Goal: Information Seeking & Learning: Learn about a topic

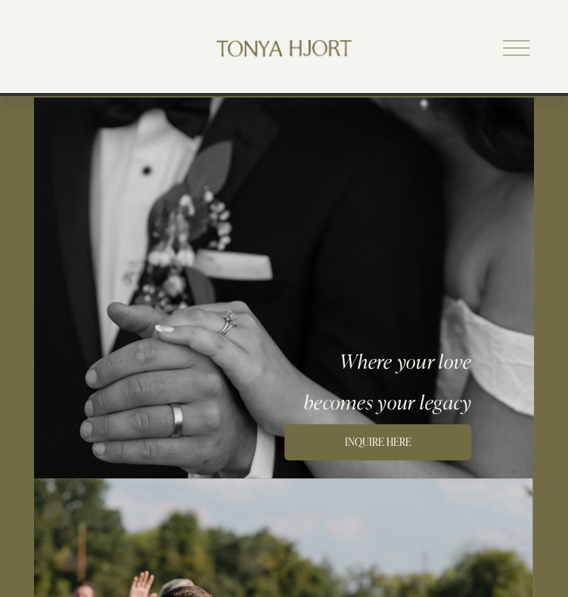
click at [507, 54] on div at bounding box center [516, 48] width 26 height 26
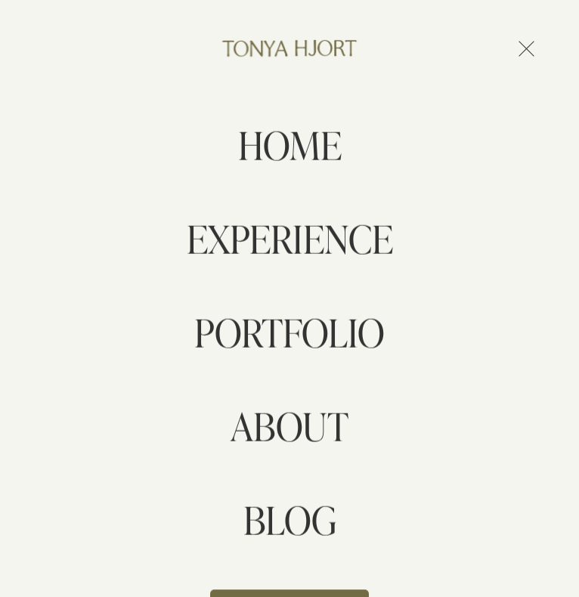
scroll to position [65, 0]
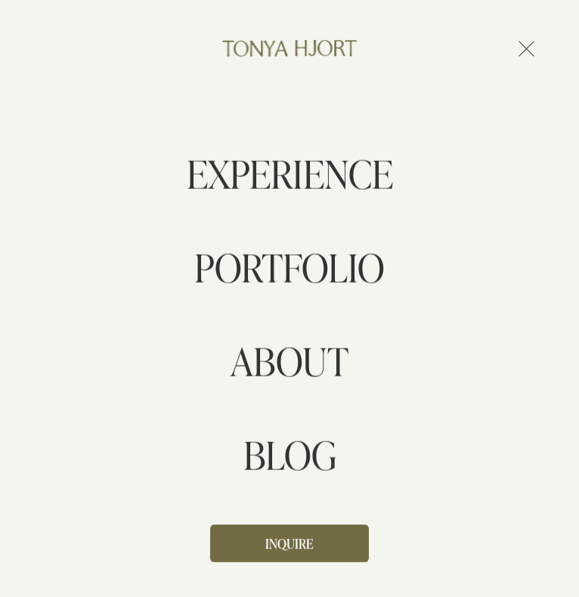
click at [284, 175] on link "EXPERIENCE" at bounding box center [290, 173] width 206 height 39
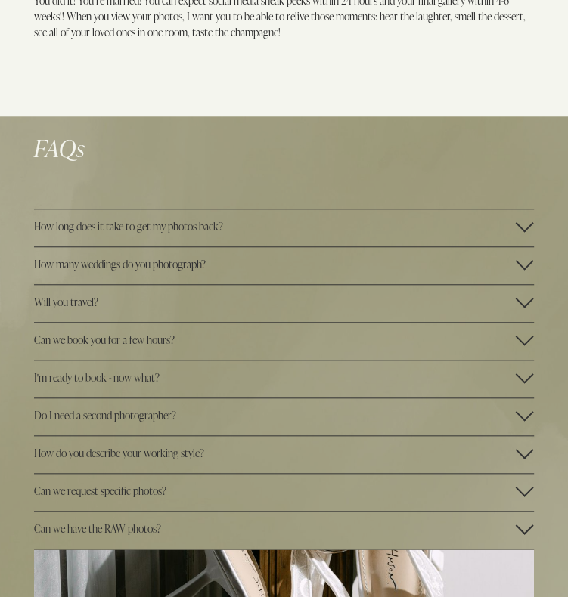
scroll to position [3359, 0]
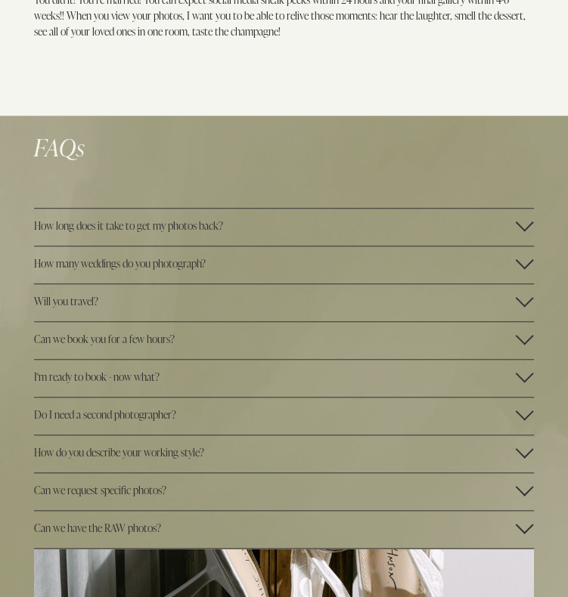
click at [209, 305] on span "Will you travel?" at bounding box center [275, 301] width 482 height 14
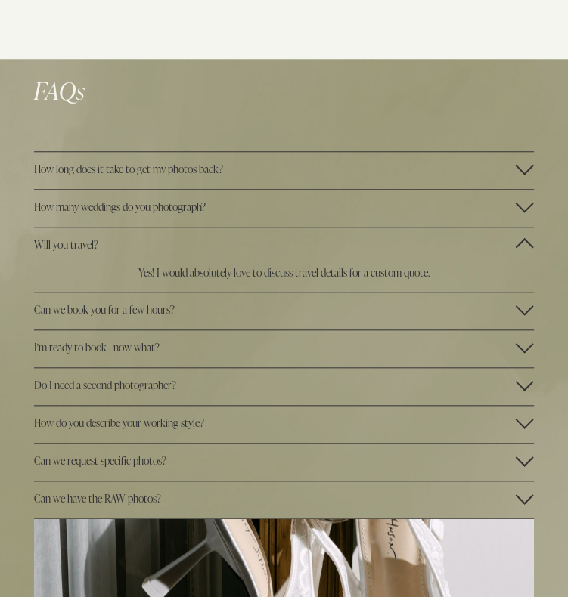
scroll to position [3422, 0]
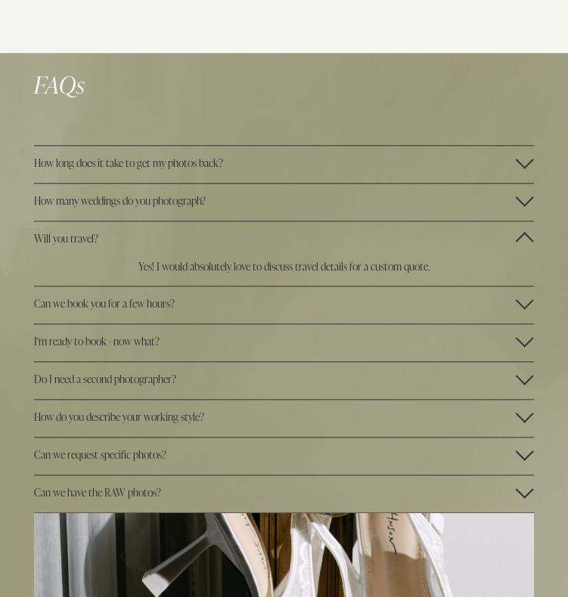
click at [178, 200] on span "How many weddings do you photograph?" at bounding box center [275, 201] width 482 height 14
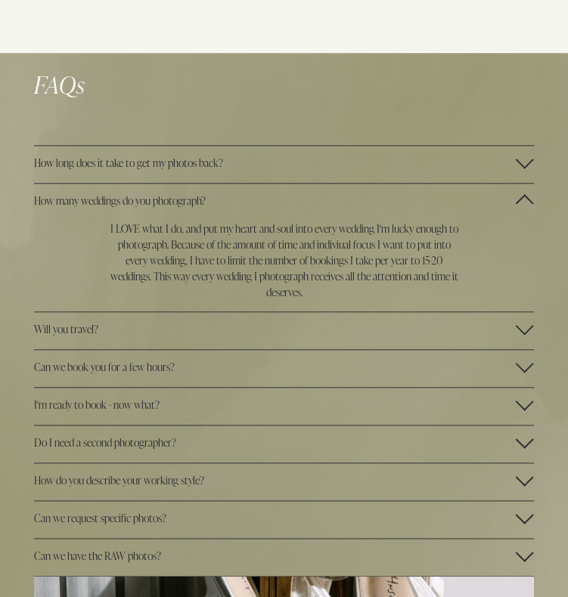
click at [185, 172] on button "How long does it take to get my photos back?" at bounding box center [284, 164] width 500 height 37
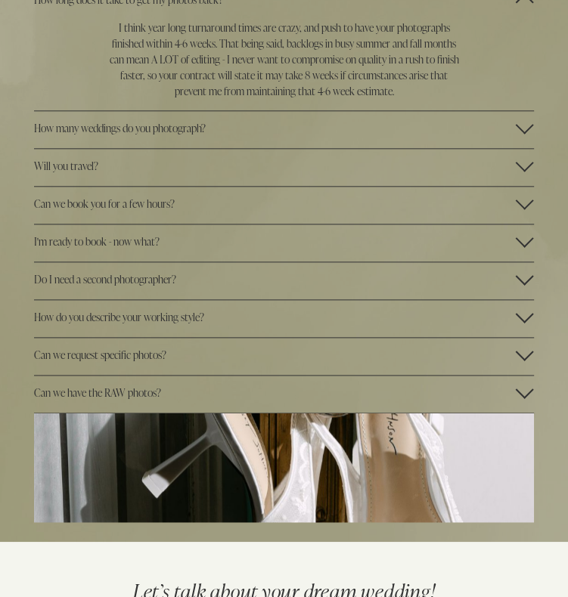
scroll to position [3619, 0]
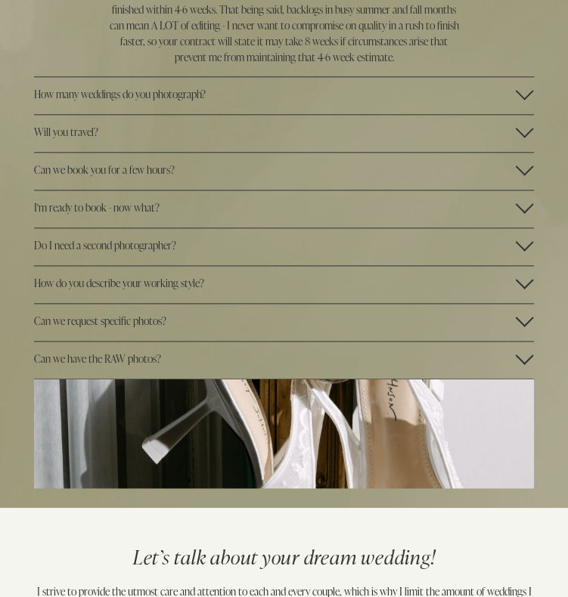
click at [189, 250] on span "Do I need a second photographer?" at bounding box center [275, 245] width 482 height 14
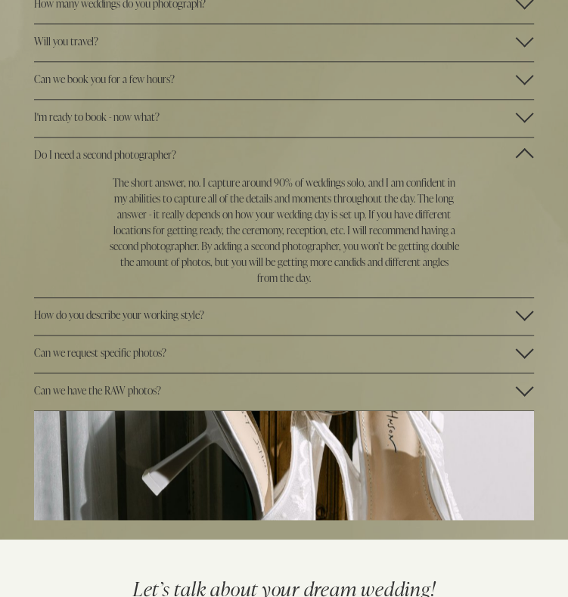
click at [98, 358] on span "Can we request specific photos?" at bounding box center [275, 353] width 482 height 14
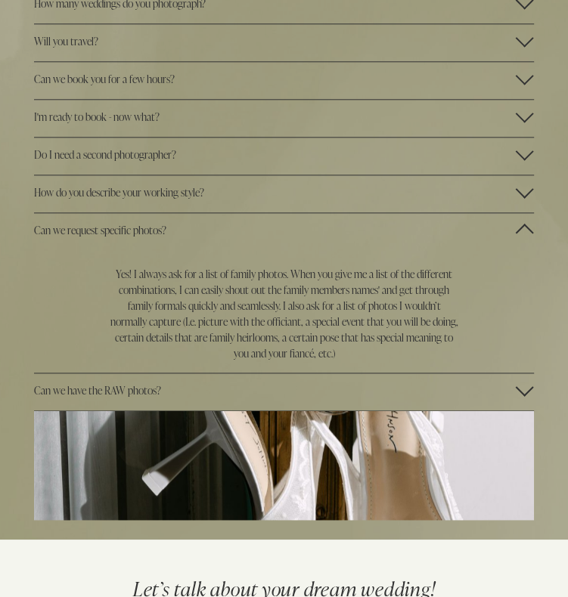
click at [101, 394] on span "Can we have the RAW photos?" at bounding box center [275, 390] width 482 height 14
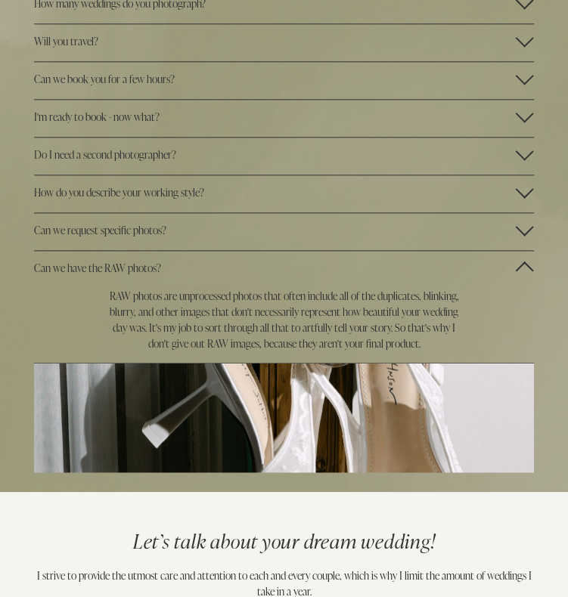
click at [267, 267] on span "Can we have the RAW photos?" at bounding box center [275, 268] width 482 height 14
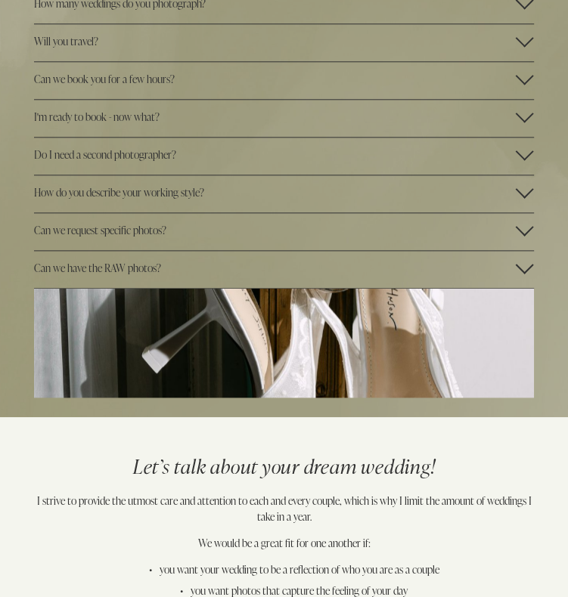
click at [230, 271] on span "Can we have the RAW photos?" at bounding box center [275, 268] width 482 height 14
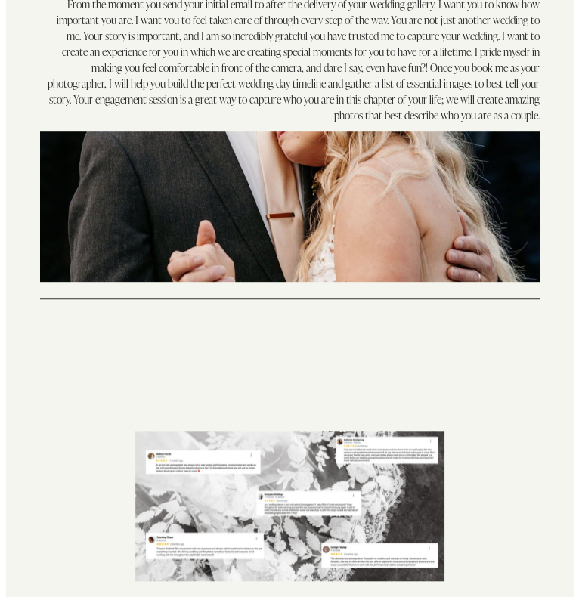
scroll to position [0, 0]
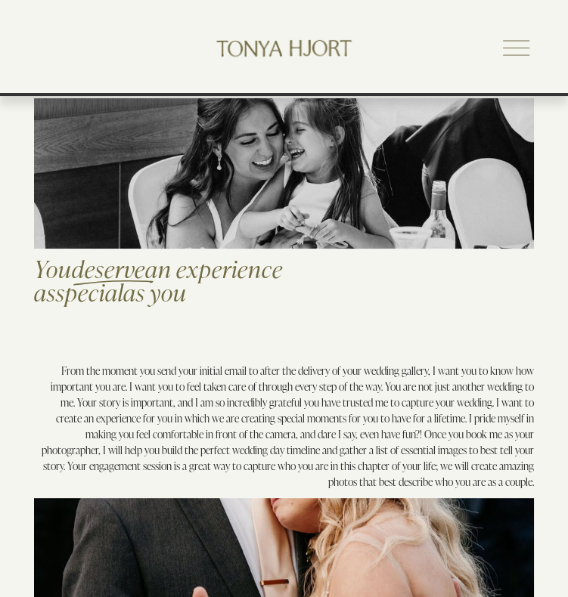
click at [503, 53] on div at bounding box center [516, 48] width 26 height 26
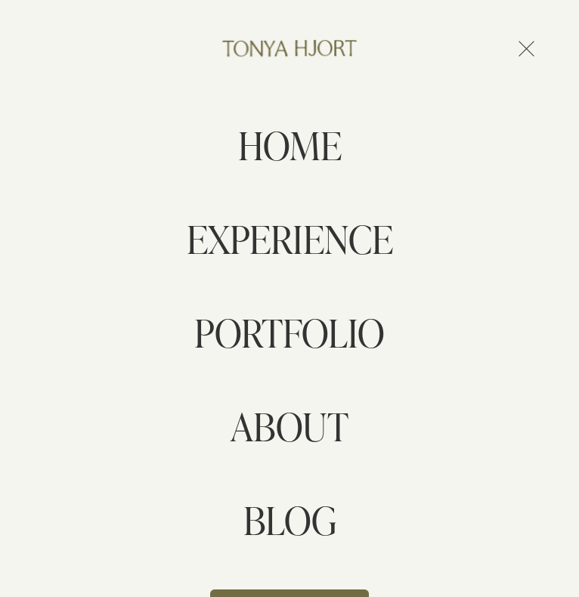
click at [279, 240] on link "EXPERIENCE" at bounding box center [290, 238] width 206 height 39
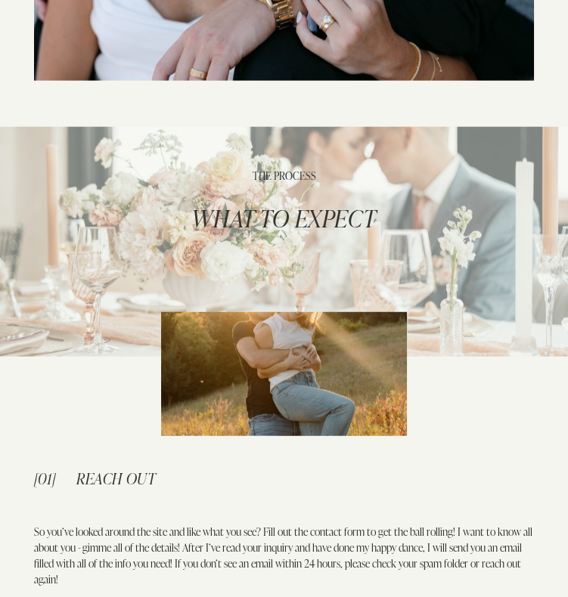
click at [267, 226] on span "WHAT TO EXPECT" at bounding box center [283, 218] width 185 height 32
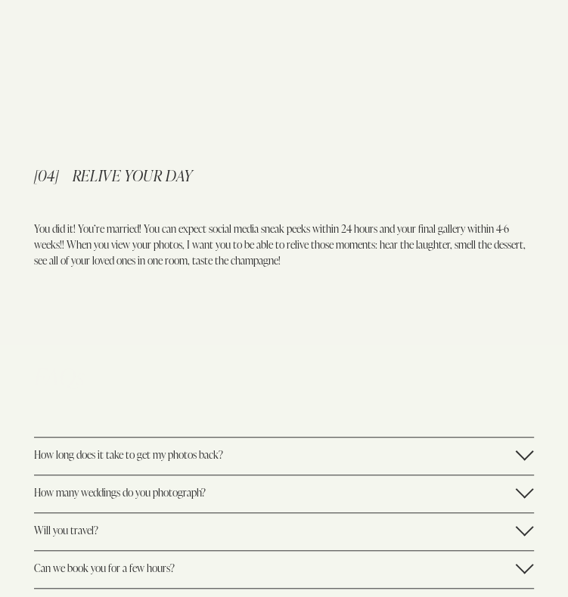
scroll to position [3319, 0]
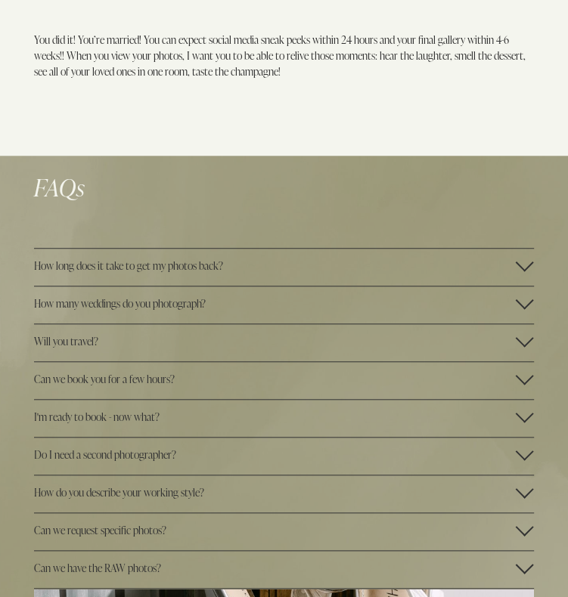
click at [235, 299] on span "How many weddings do you photograph?" at bounding box center [275, 303] width 482 height 14
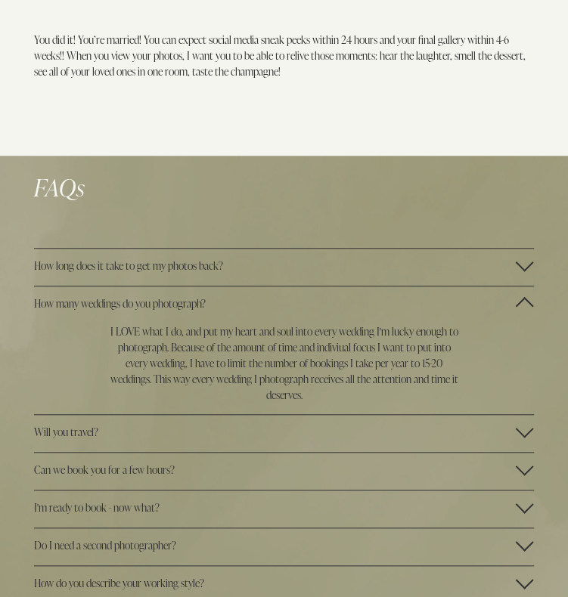
click at [235, 299] on span "How many weddings do you photograph?" at bounding box center [275, 303] width 482 height 14
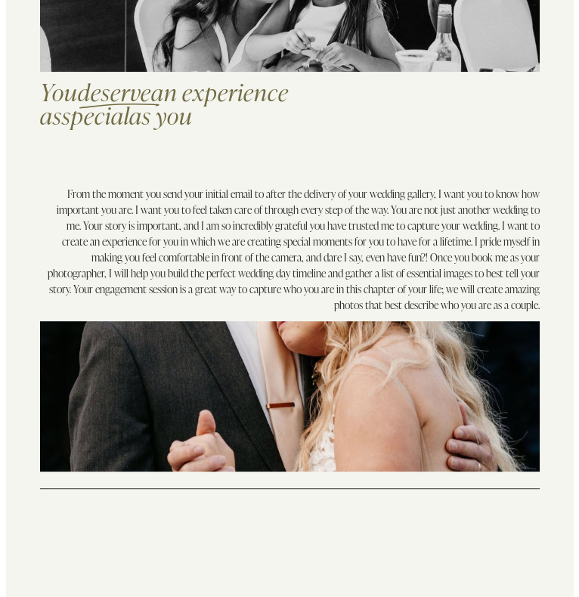
scroll to position [0, 0]
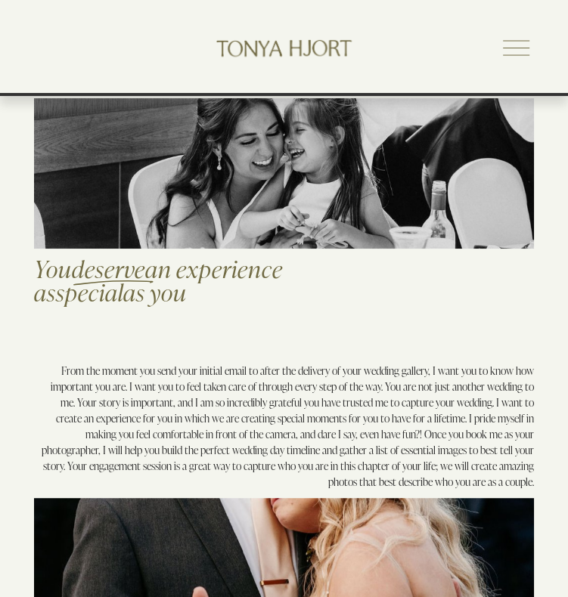
click at [512, 46] on div at bounding box center [516, 48] width 26 height 26
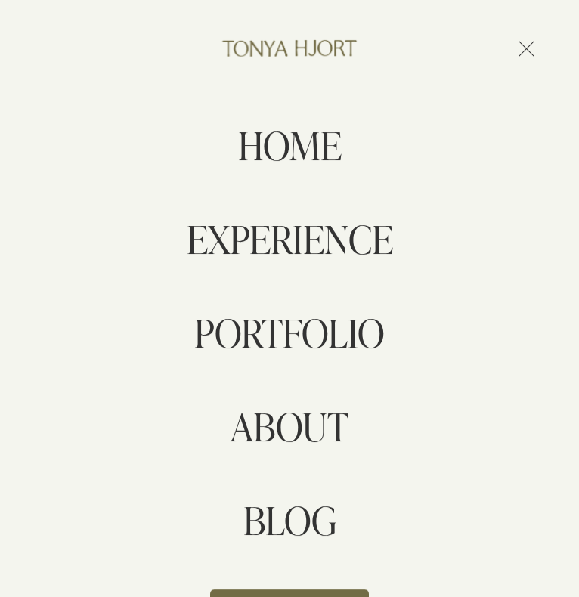
click at [265, 433] on link "ABOUT" at bounding box center [290, 426] width 118 height 39
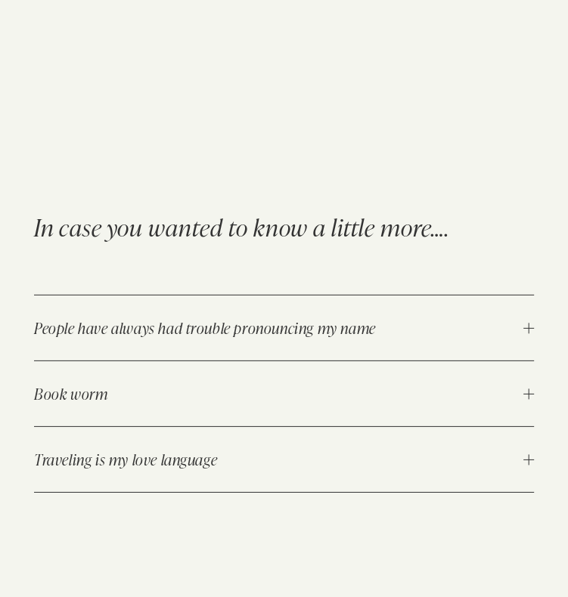
scroll to position [2117, 0]
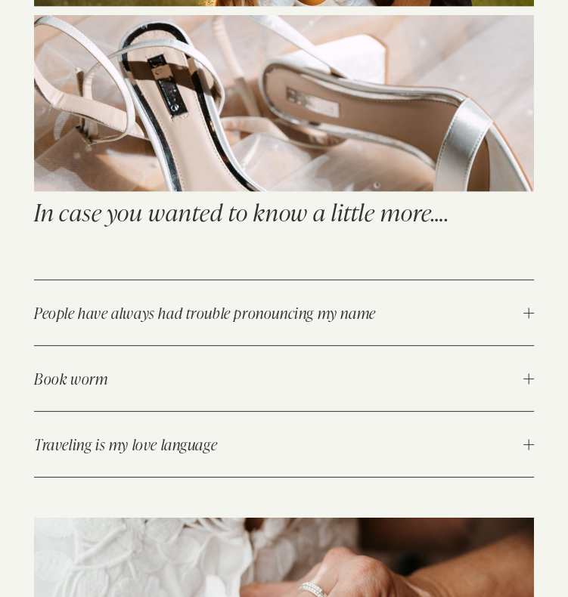
click at [330, 311] on span "People have always had trouble pronouncing my name" at bounding box center [278, 313] width 489 height 20
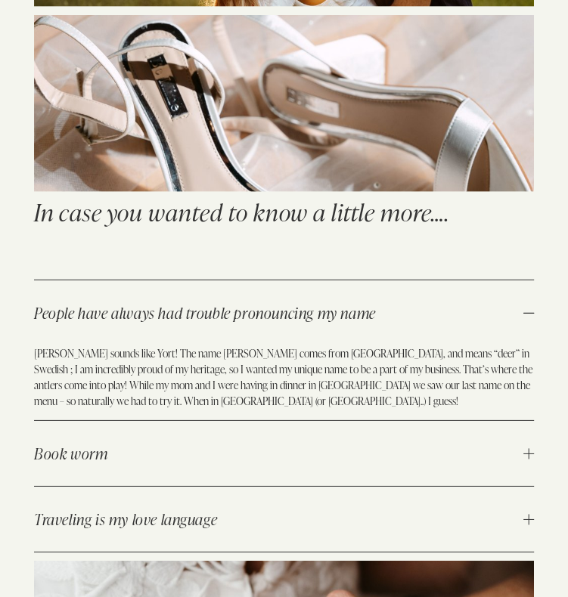
click at [330, 311] on span "People have always had trouble pronouncing my name" at bounding box center [278, 313] width 489 height 20
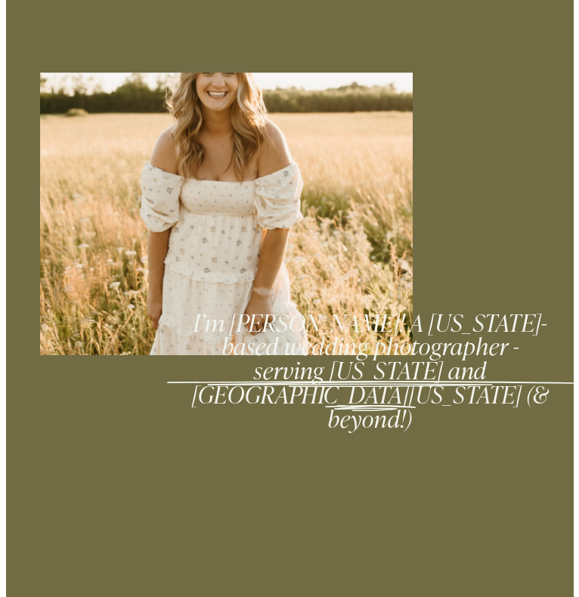
scroll to position [0, 0]
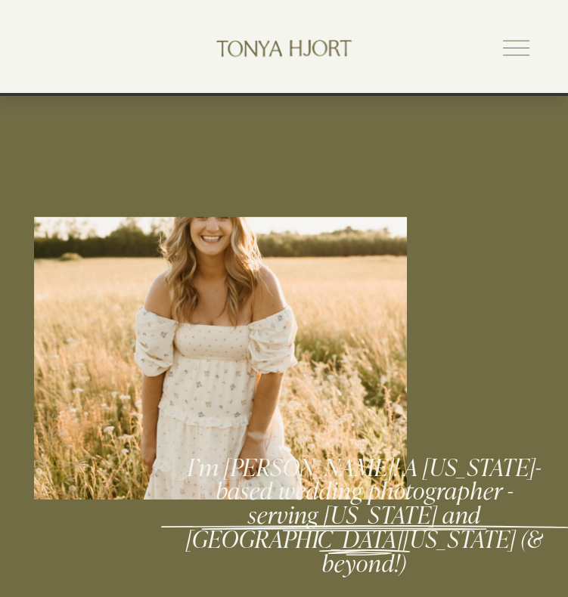
click at [510, 65] on div "Skip to Content HOME EXPERIENCE PORTFOLIO" at bounding box center [284, 48] width 568 height 96
click at [510, 64] on div "Skip to Content HOME EXPERIENCE PORTFOLIO" at bounding box center [284, 48] width 568 height 96
click at [510, 57] on div at bounding box center [516, 48] width 26 height 26
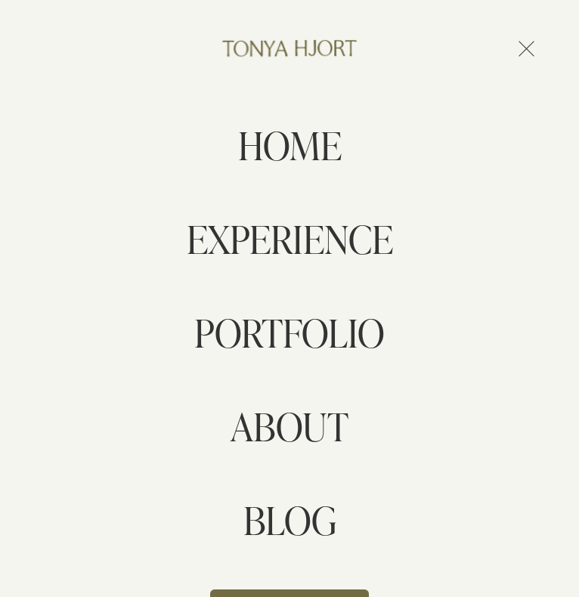
scroll to position [65, 0]
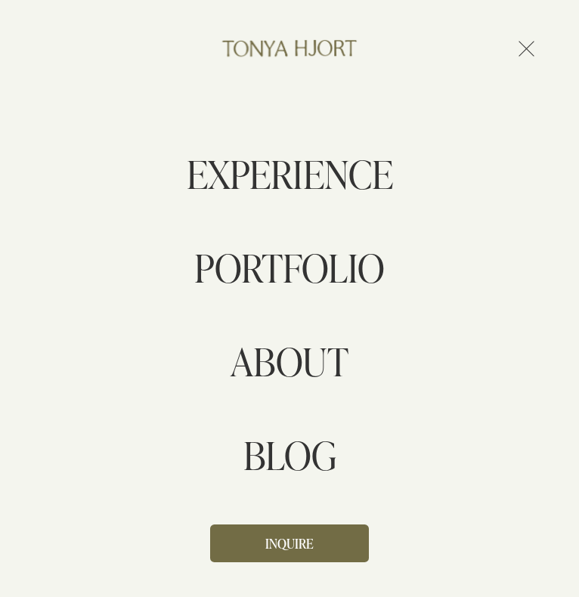
click at [292, 373] on link "ABOUT" at bounding box center [290, 361] width 118 height 39
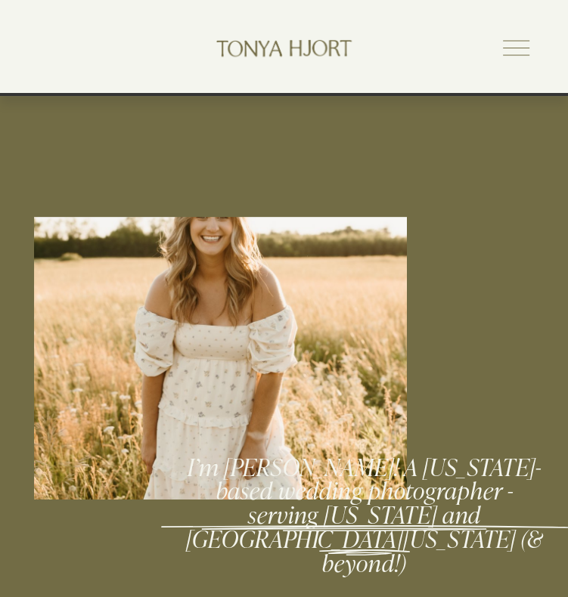
click at [501, 31] on div "Skip to Content HOME EXPERIENCE PORTFOLIO" at bounding box center [284, 48] width 568 height 96
click at [504, 44] on div at bounding box center [516, 48] width 26 height 26
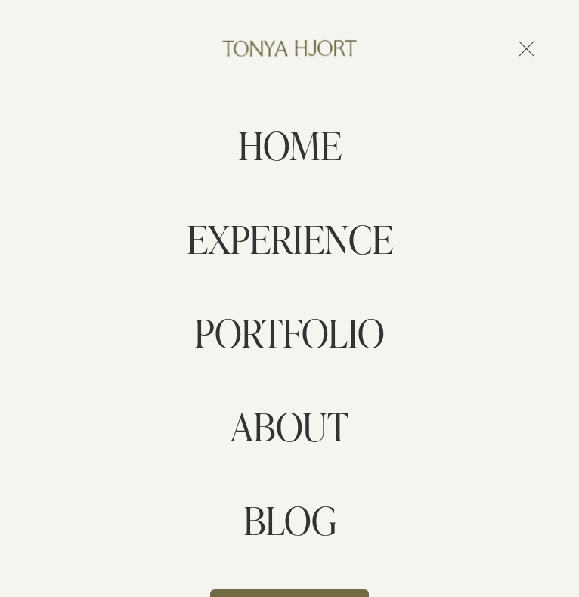
click at [281, 150] on link "HOME" at bounding box center [290, 145] width 104 height 39
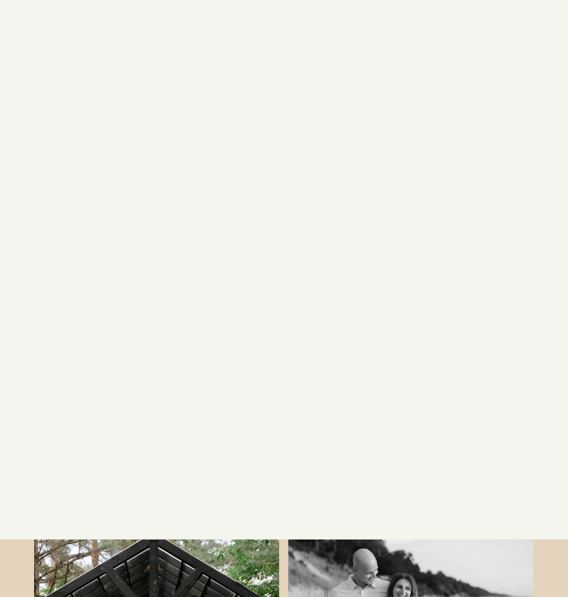
scroll to position [3770, 0]
